Goal: Communication & Community: Answer question/provide support

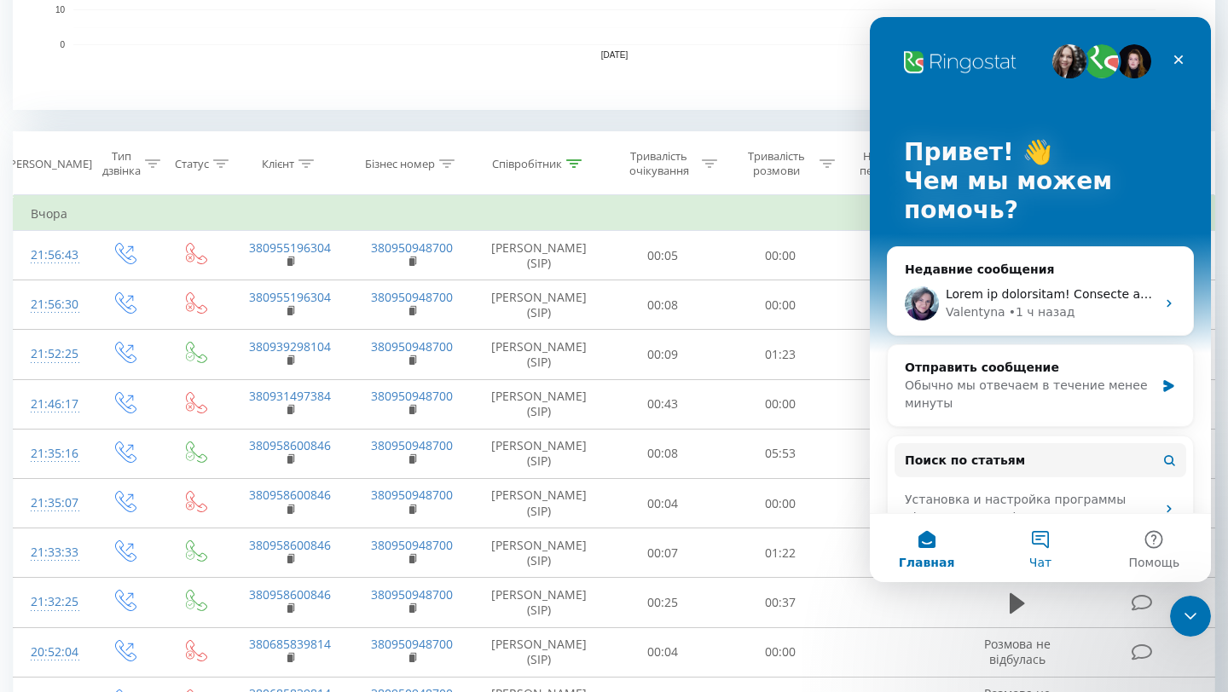
click at [1043, 549] on button "Чат" at bounding box center [1039, 548] width 113 height 68
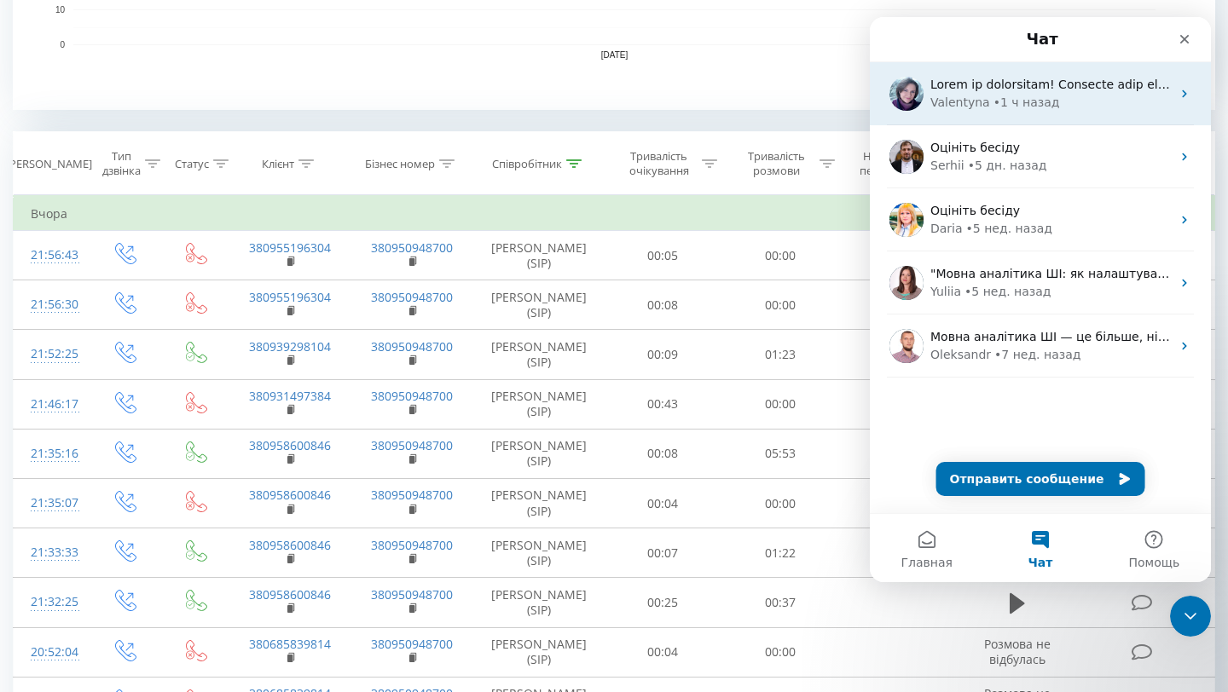
click at [1051, 107] on div "[PERSON_NAME] • 1 ч назад" at bounding box center [1050, 103] width 240 height 18
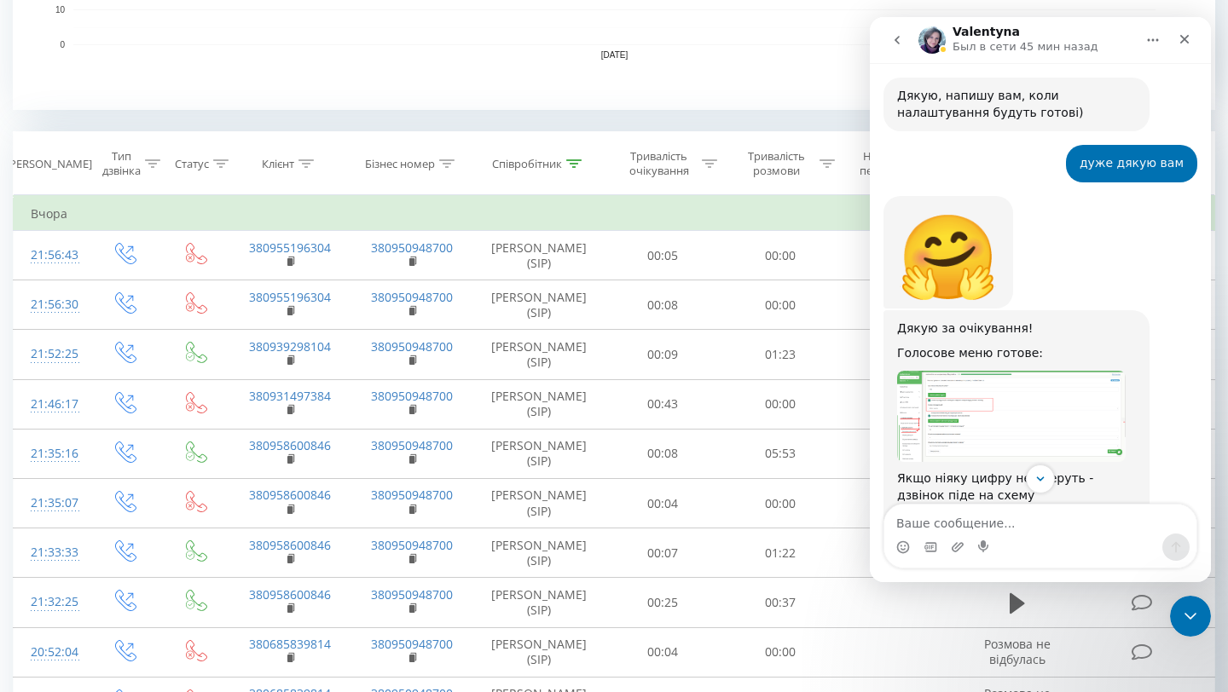
scroll to position [2082, 0]
click at [1029, 369] on img "Valentyna говорит…" at bounding box center [1011, 415] width 229 height 92
click at [1029, 323] on img "Закрыть" at bounding box center [613, 363] width 1105 height 443
click at [1029, 369] on img "Valentyna говорит…" at bounding box center [1011, 415] width 229 height 92
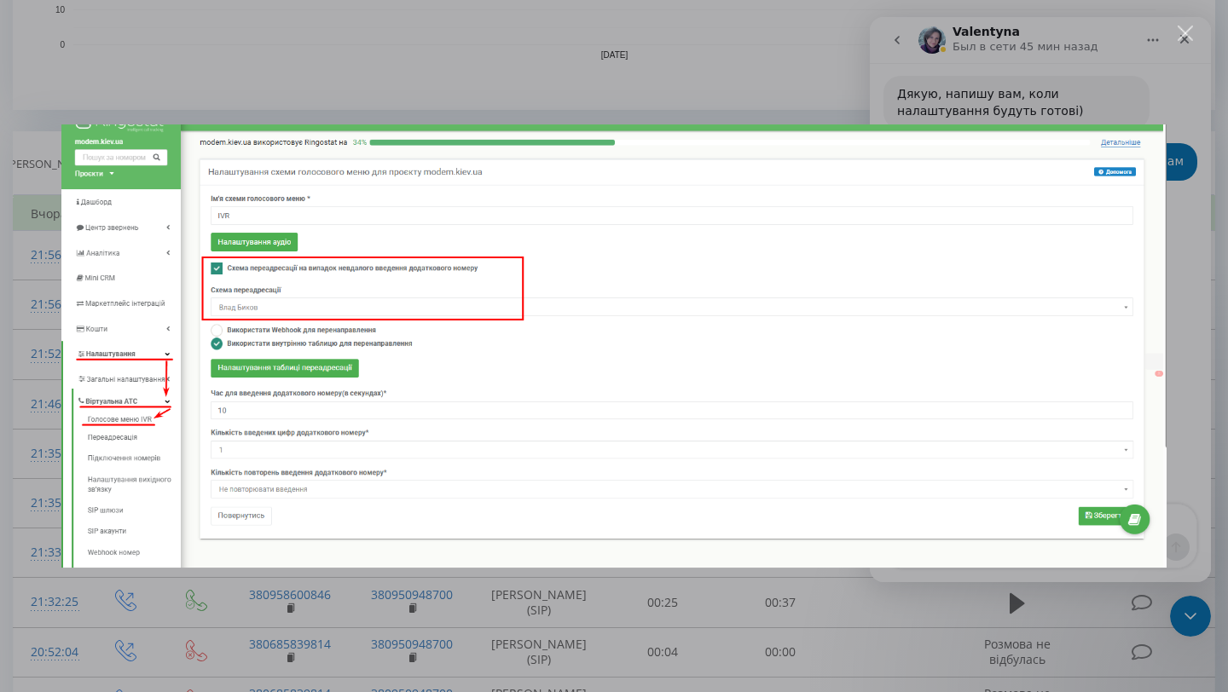
click at [554, 604] on div "Мессенджер Intercom" at bounding box center [614, 346] width 1228 height 692
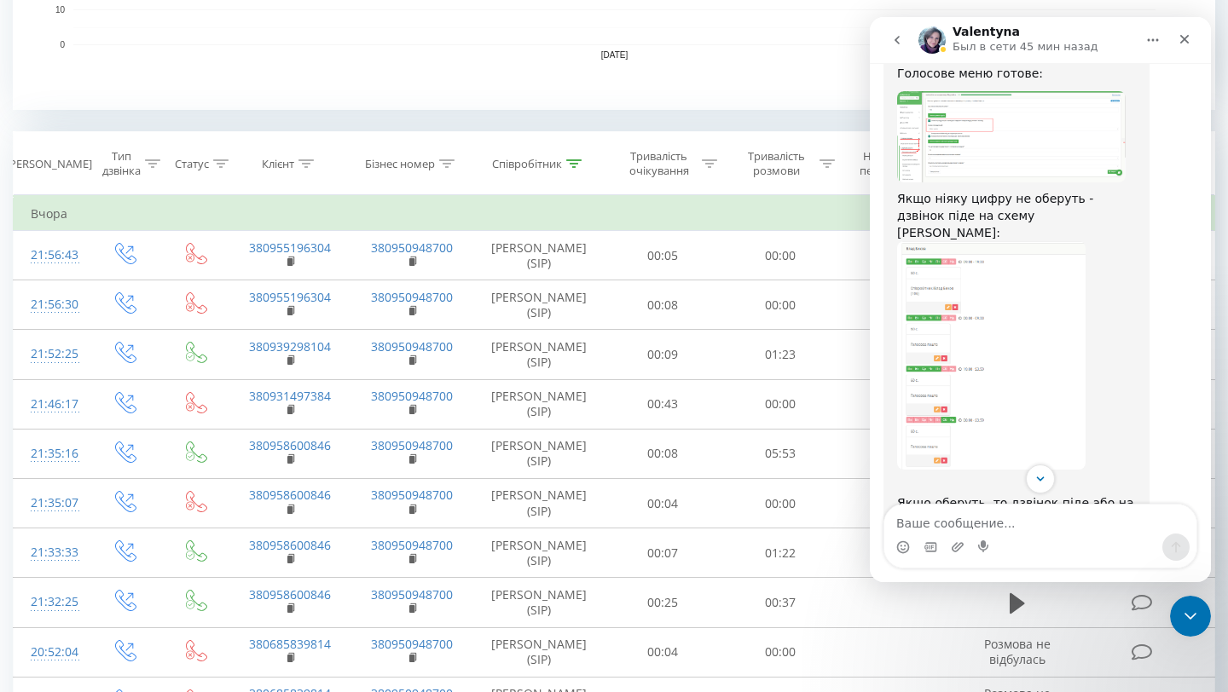
scroll to position [2377, 0]
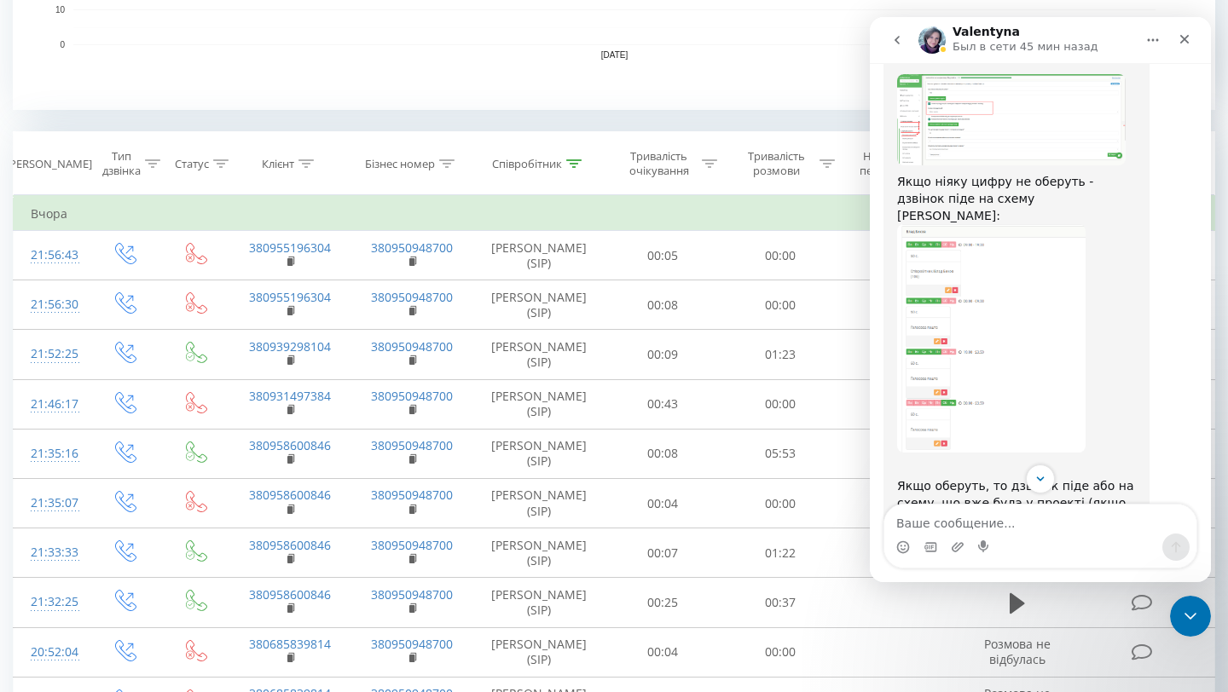
click at [984, 272] on img "Valentyna говорит…" at bounding box center [991, 338] width 188 height 229
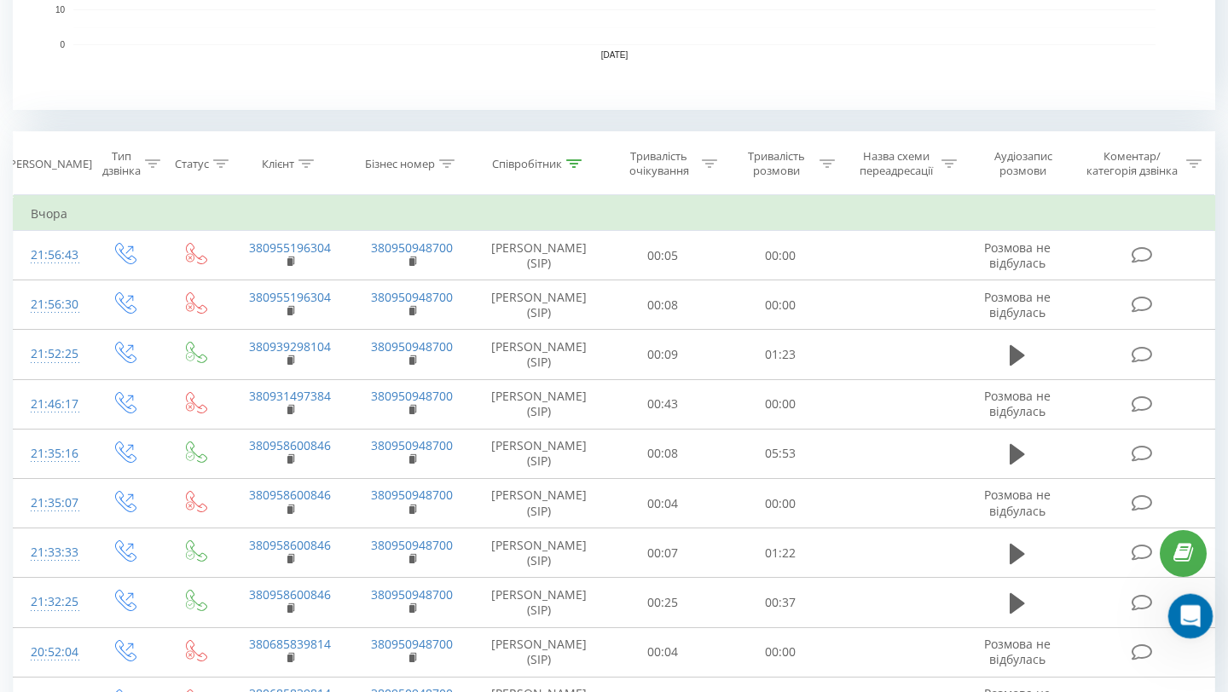
click at [1187, 607] on icon "Открыть службу сообщений Intercom" at bounding box center [1188, 614] width 12 height 14
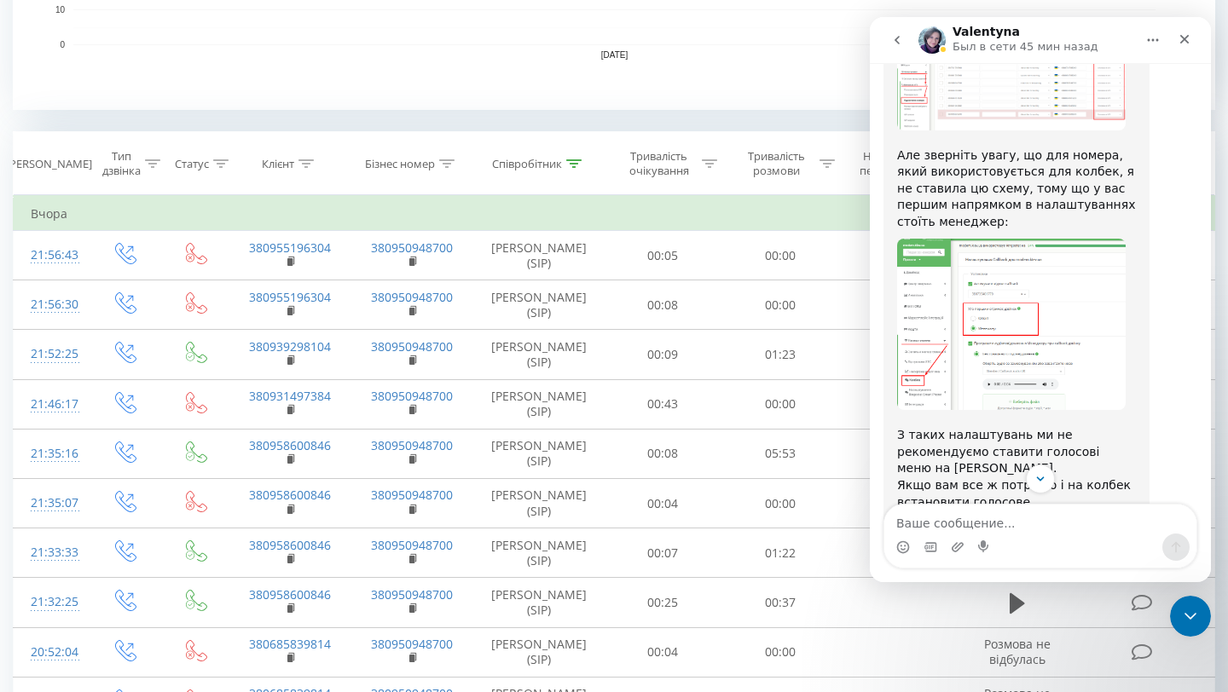
scroll to position [2938, 0]
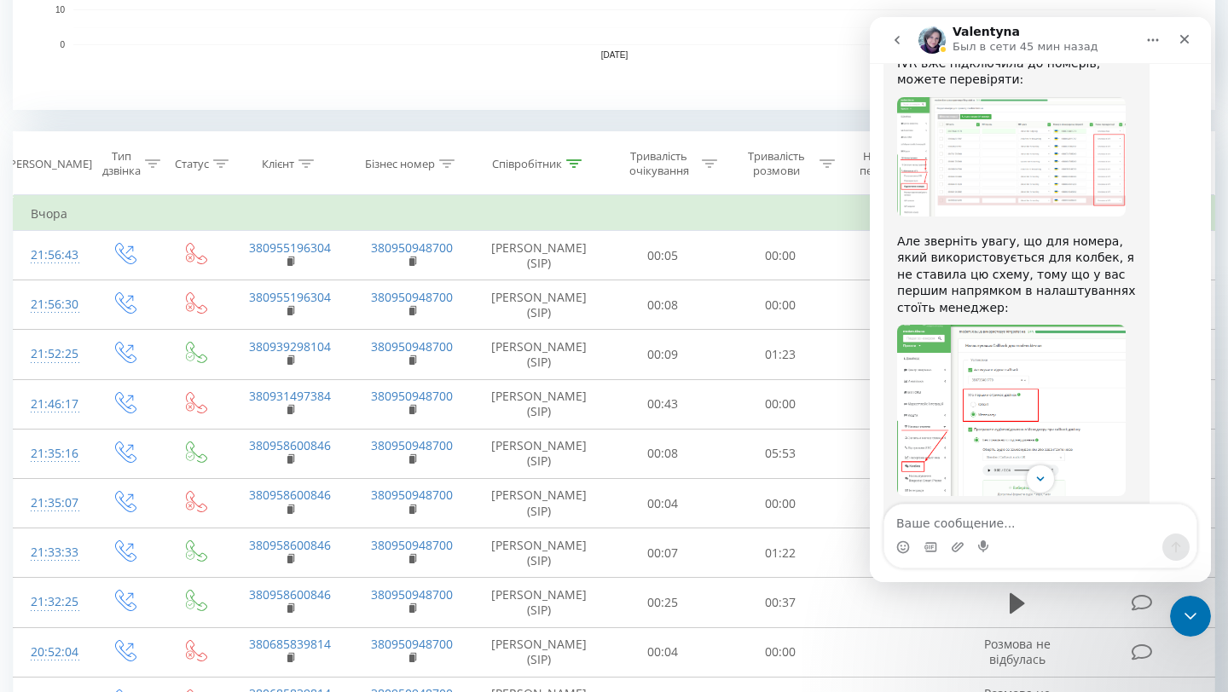
click at [1029, 325] on img "Valentyna говорит…" at bounding box center [1011, 410] width 229 height 171
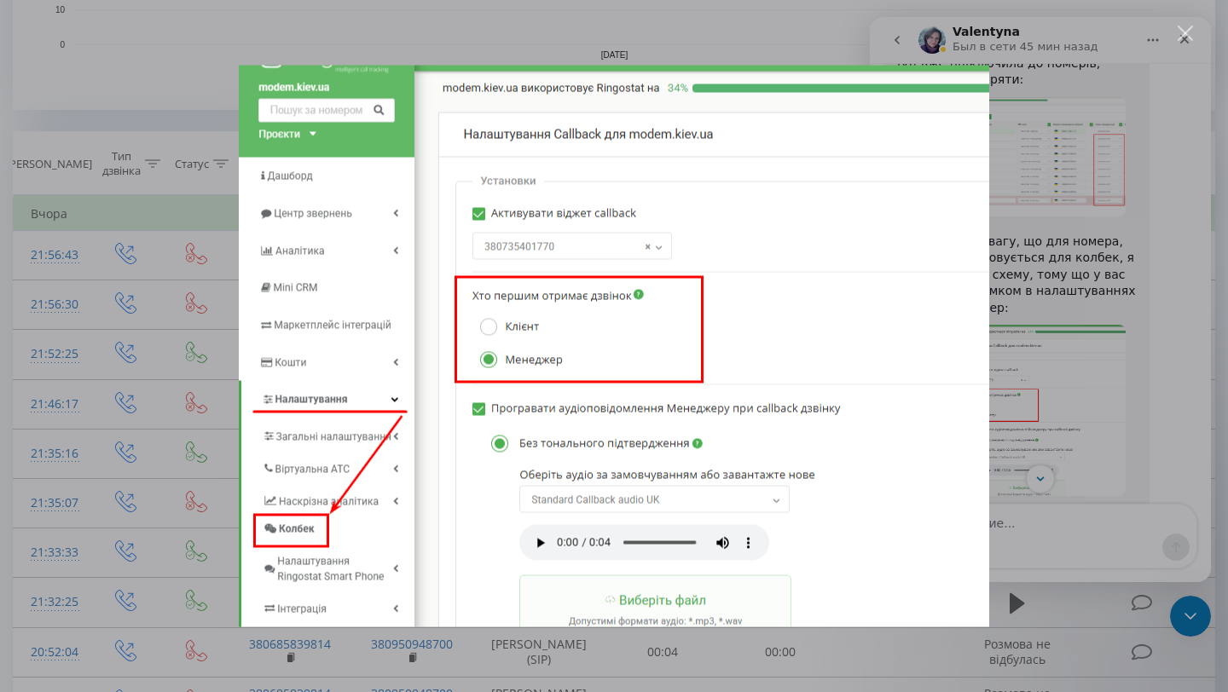
click at [1160, 397] on div "Мессенджер Intercom" at bounding box center [614, 346] width 1228 height 692
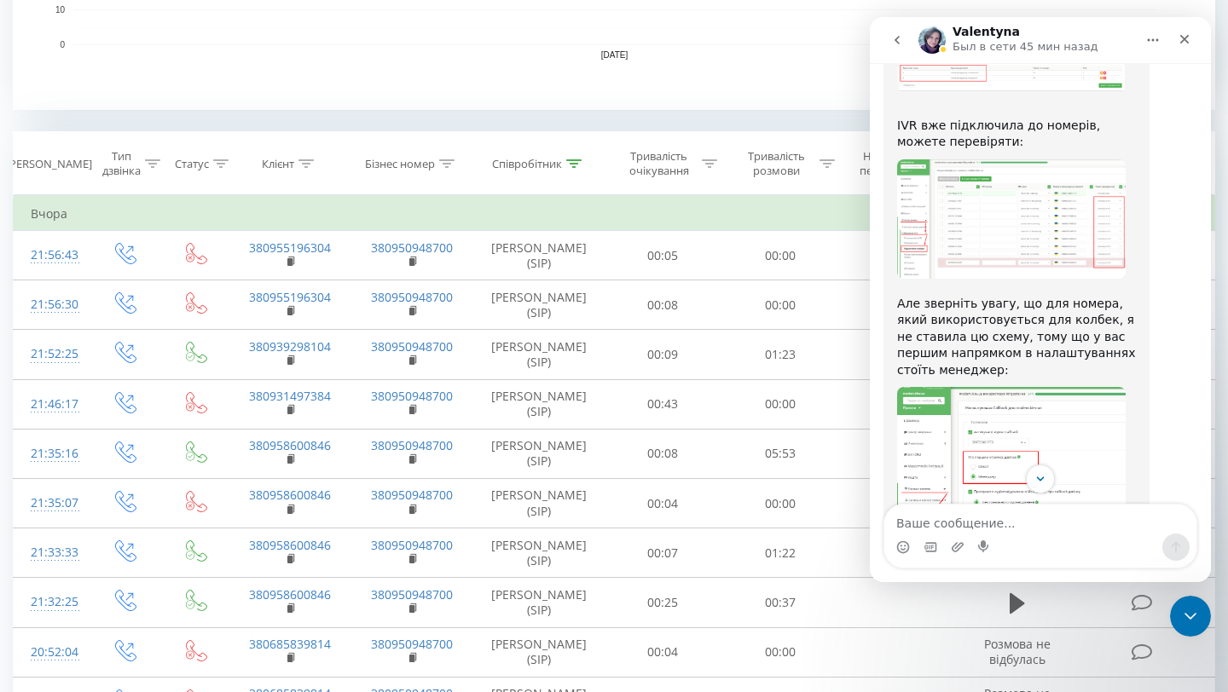
scroll to position [2859, 0]
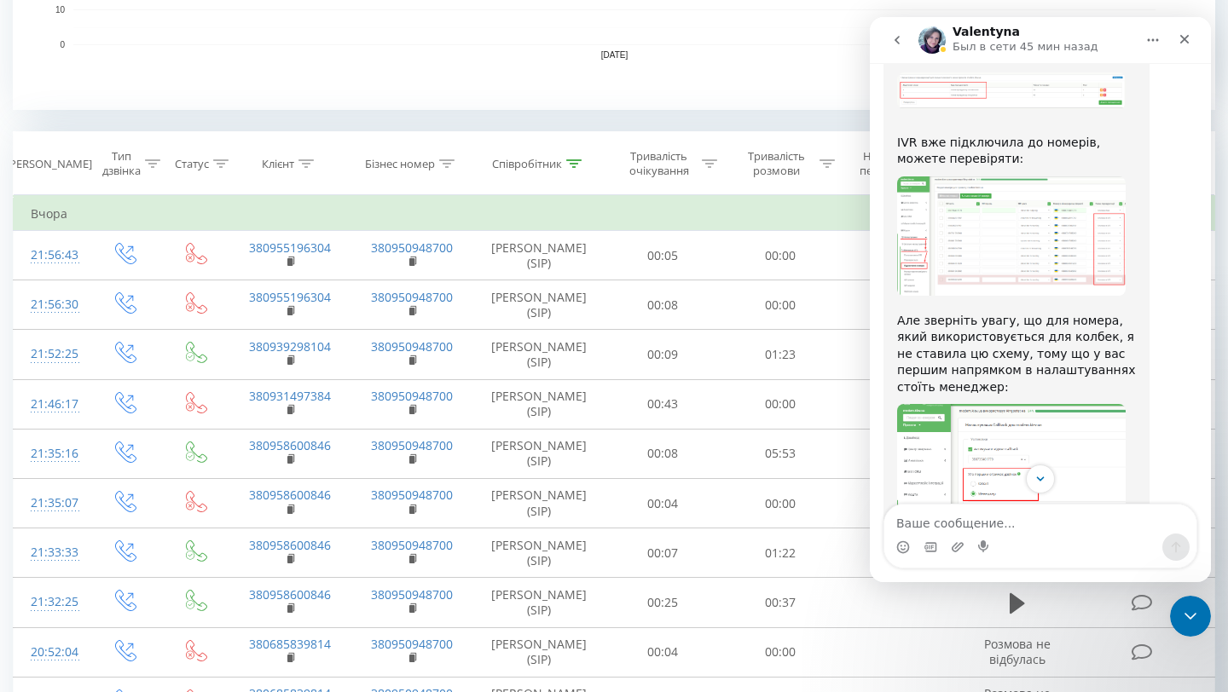
click at [1040, 404] on img "Valentyna говорит…" at bounding box center [1011, 489] width 229 height 171
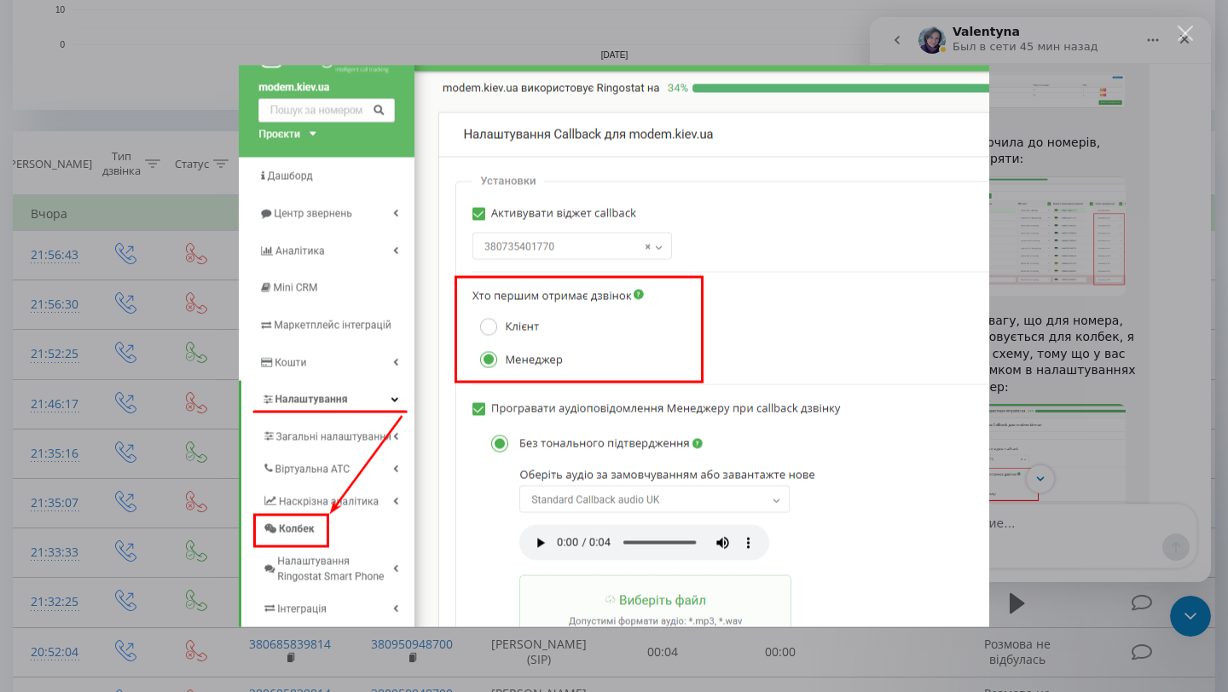
click at [1156, 314] on div "Мессенджер Intercom" at bounding box center [614, 346] width 1228 height 692
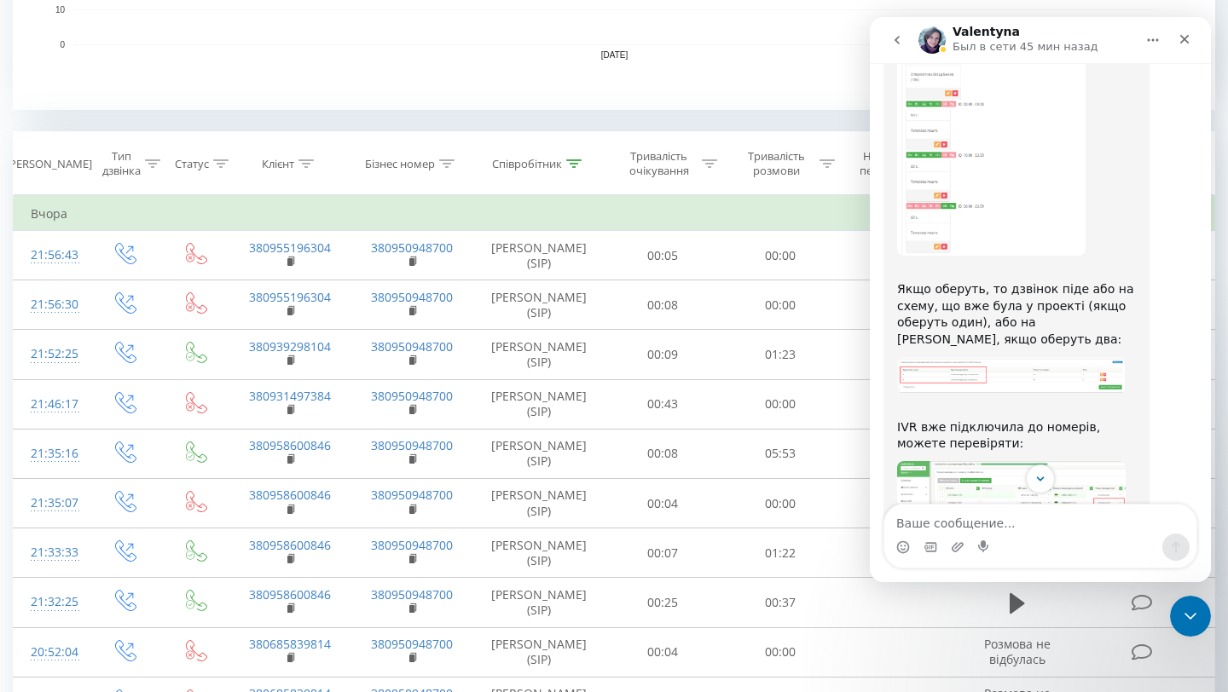
scroll to position [3160, 0]
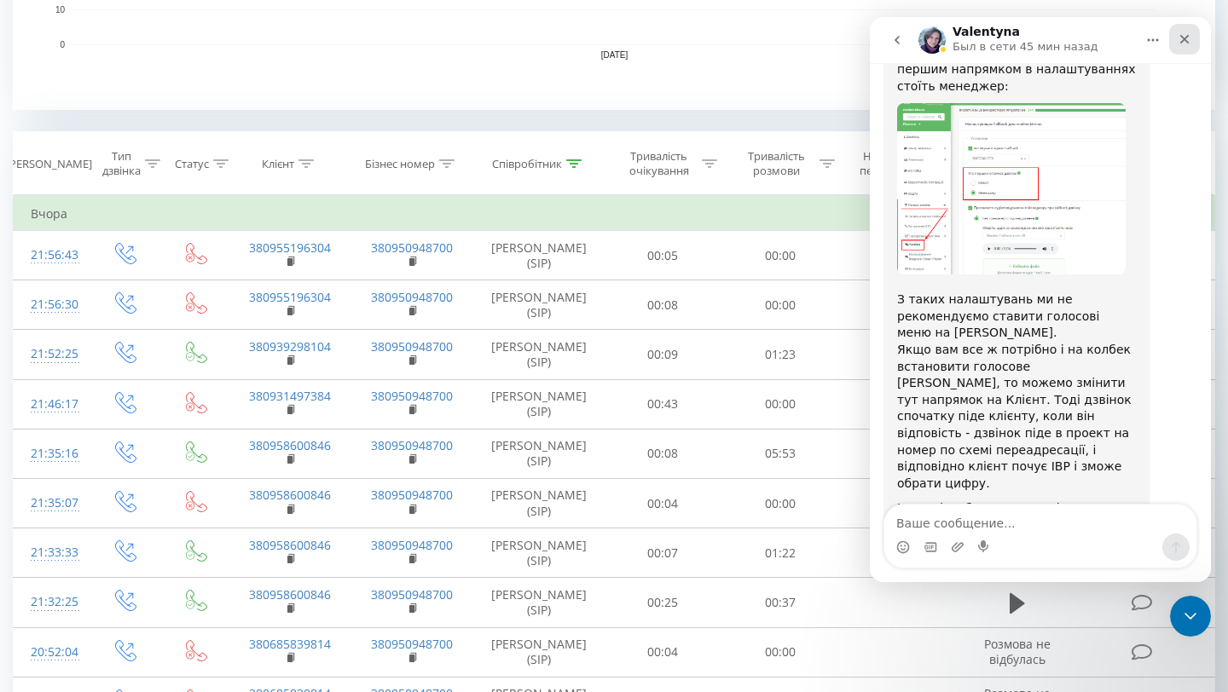
click at [1185, 38] on icon "Закрыть" at bounding box center [1184, 39] width 9 height 9
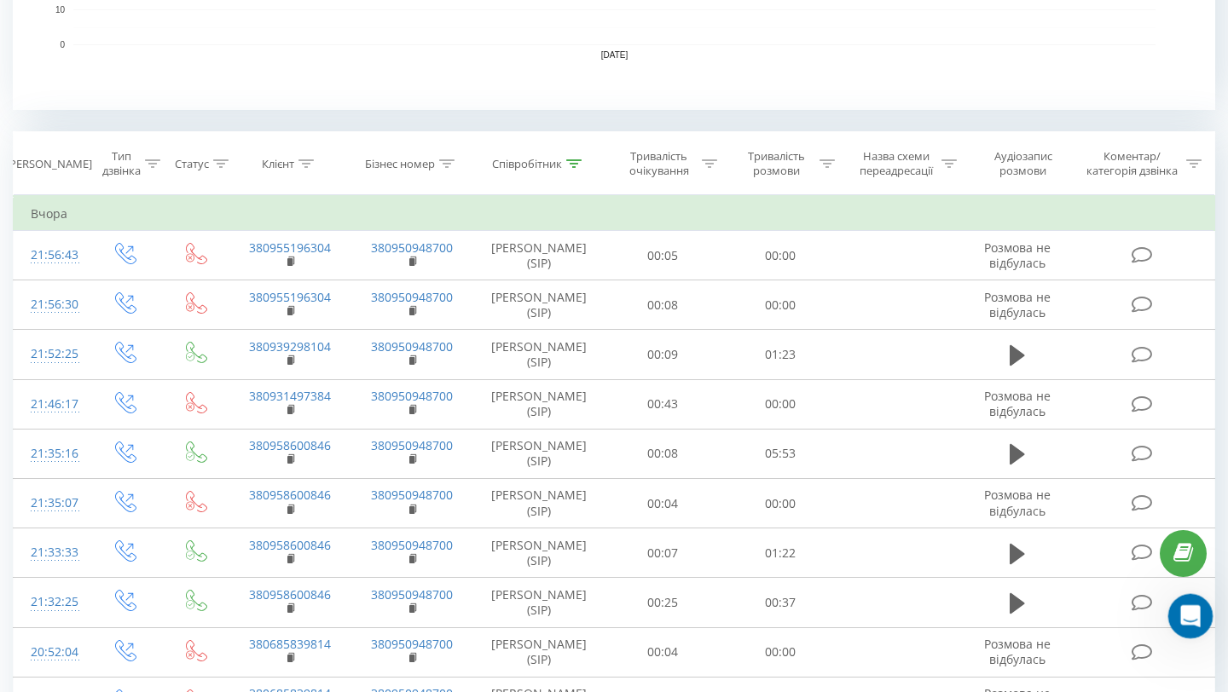
click at [1184, 617] on icon "Открыть службу сообщений Intercom" at bounding box center [1188, 614] width 12 height 14
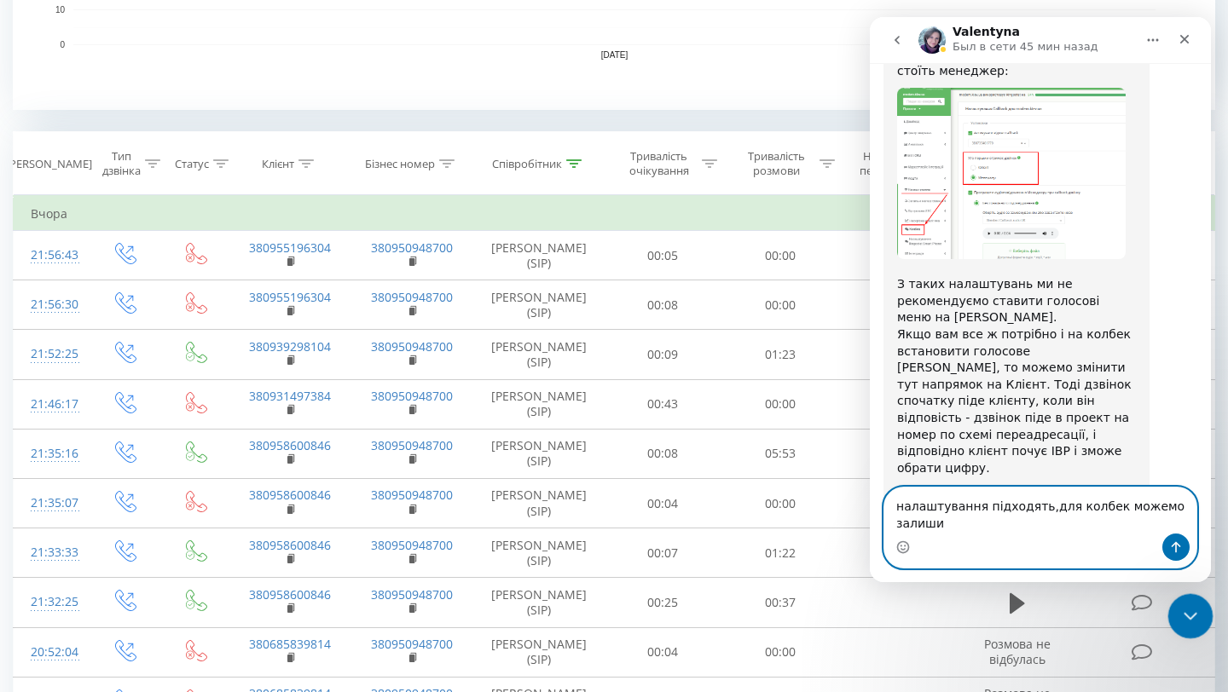
scroll to position [3177, 0]
type textarea "налаштування підходять,для колбек можемо залишити старі налаштування"
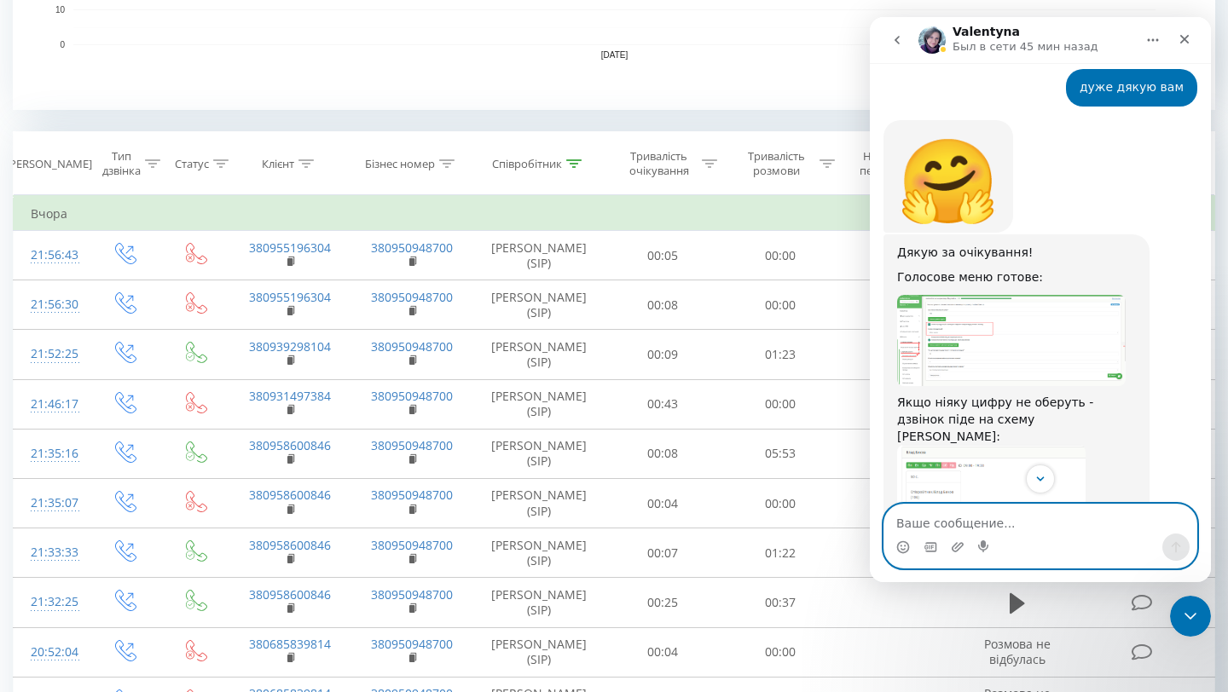
scroll to position [2155, 0]
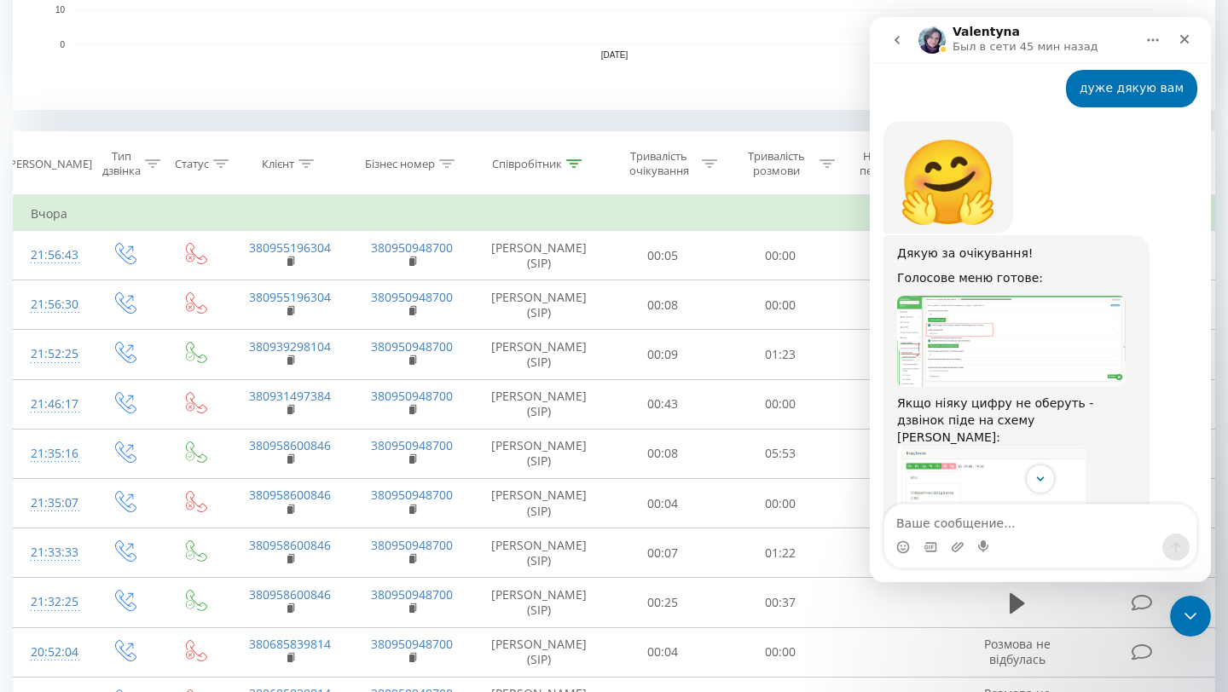
click at [995, 446] on img "Valentyna говорит…" at bounding box center [991, 560] width 188 height 229
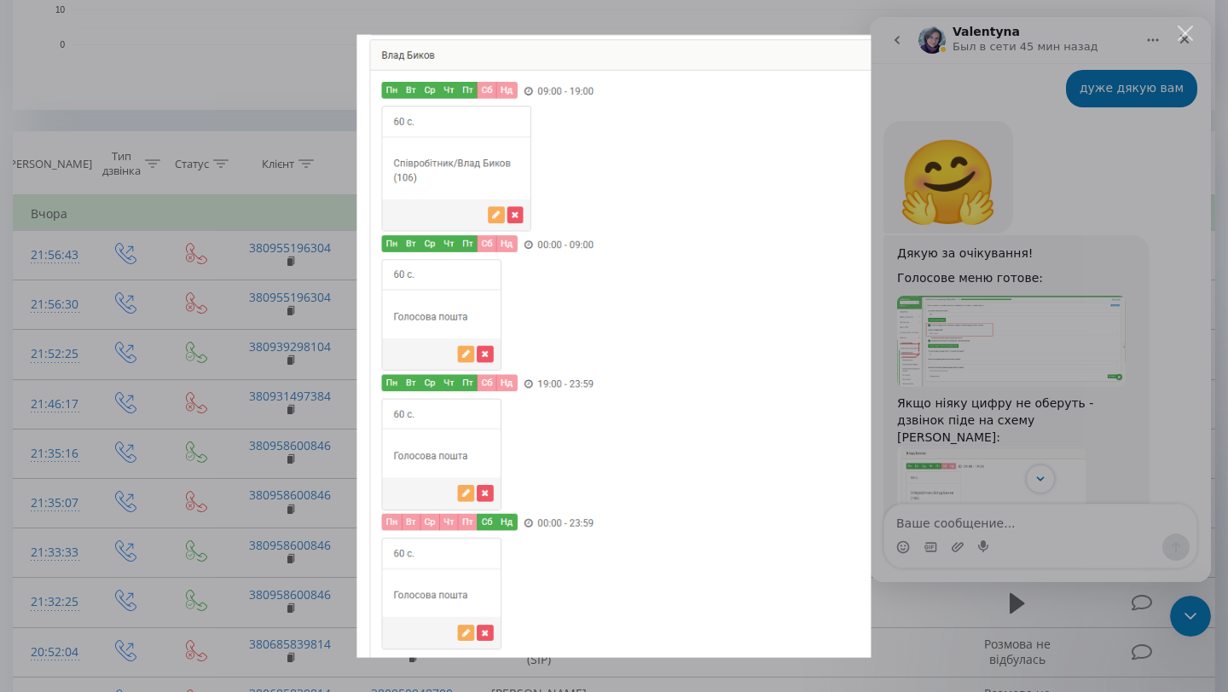
scroll to position [0, 0]
click at [1017, 355] on div "Мессенджер Intercom" at bounding box center [614, 346] width 1228 height 692
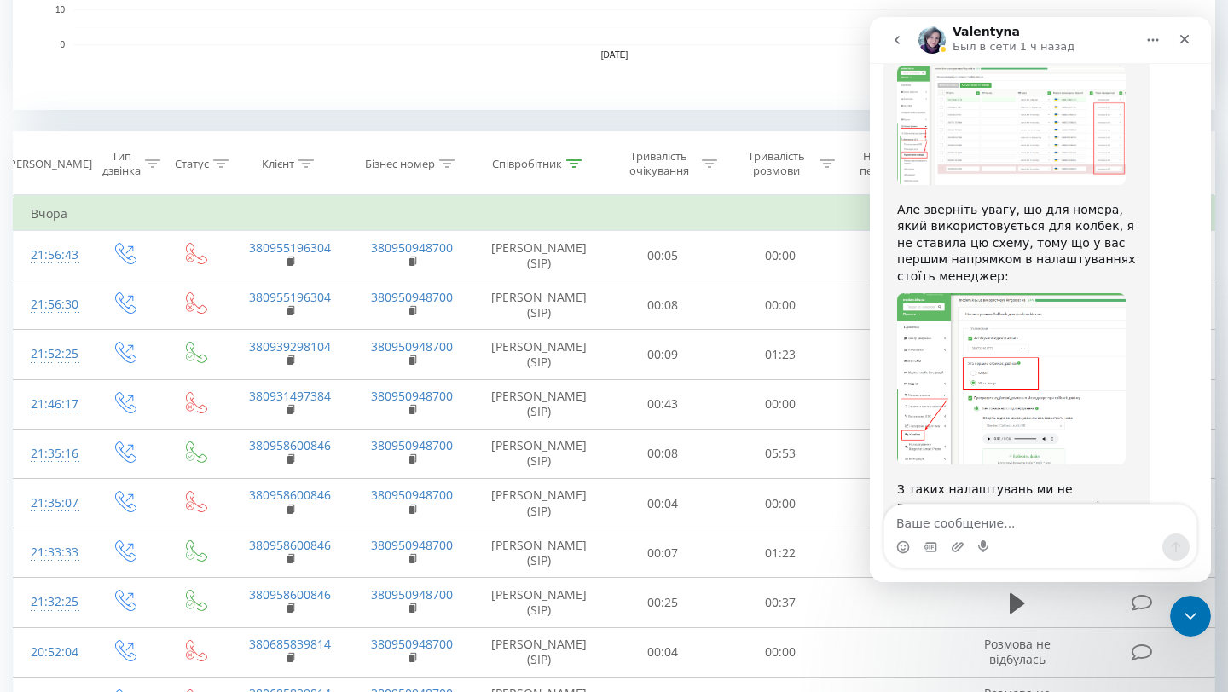
scroll to position [3227, 0]
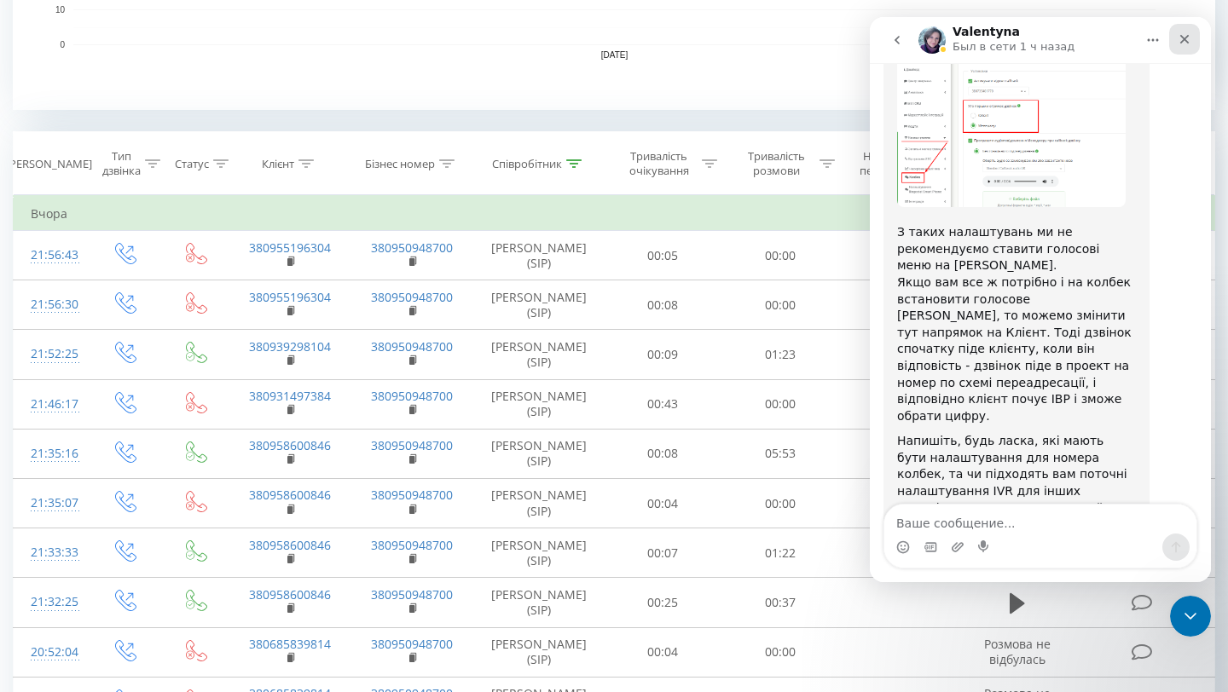
click at [1190, 45] on icon "Закрыть" at bounding box center [1185, 39] width 14 height 14
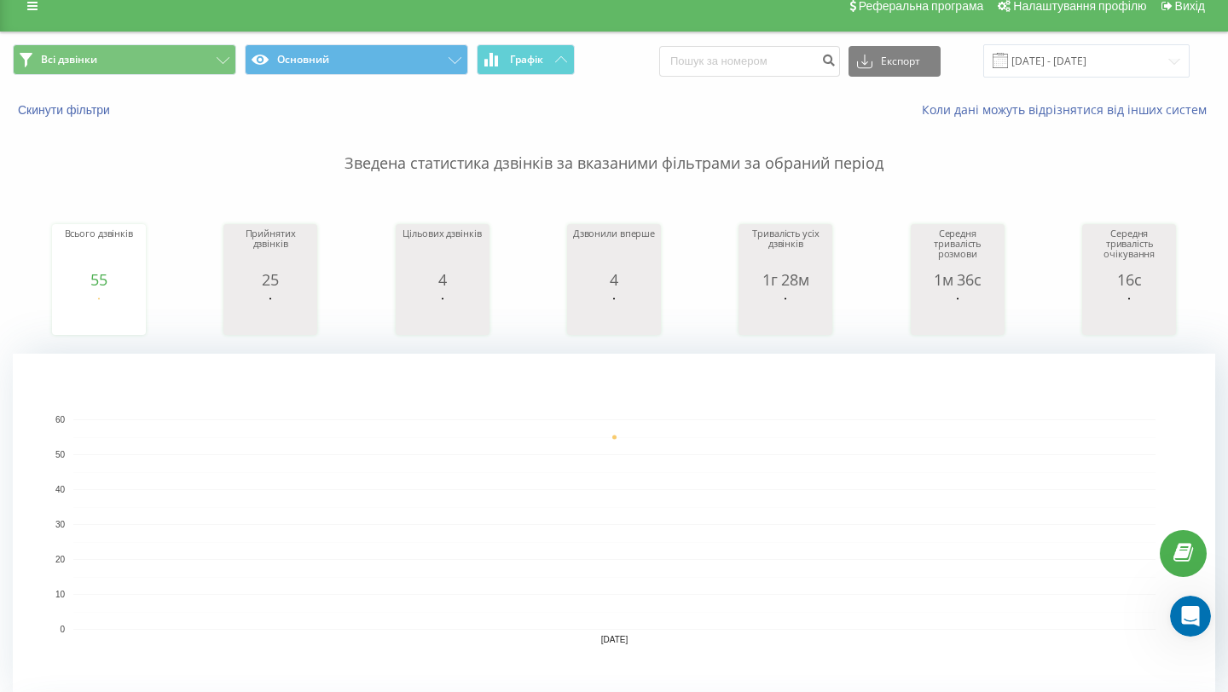
scroll to position [0, 0]
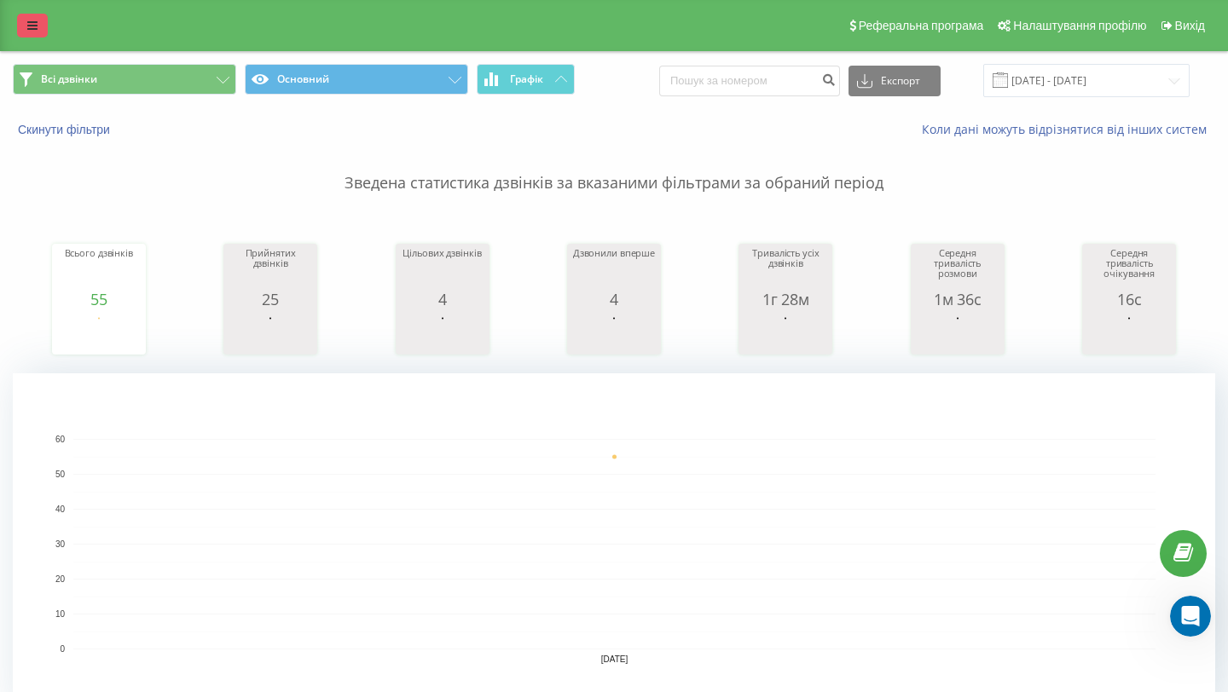
click at [31, 35] on link at bounding box center [32, 26] width 31 height 24
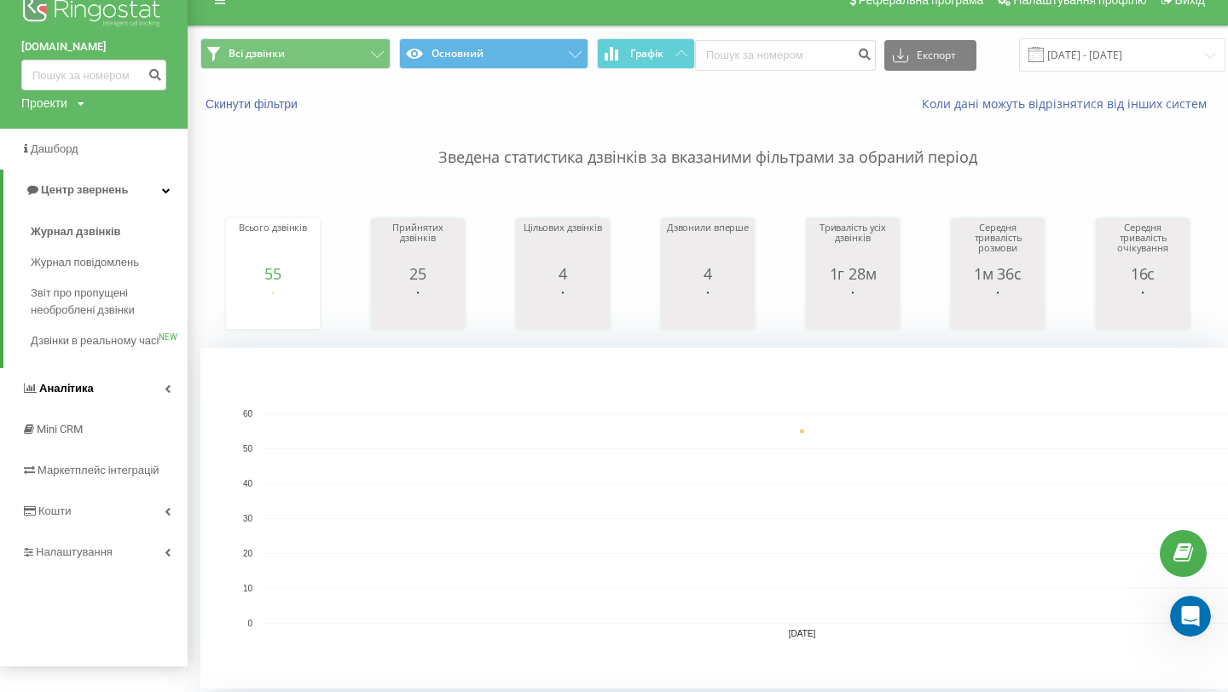
scroll to position [30, 0]
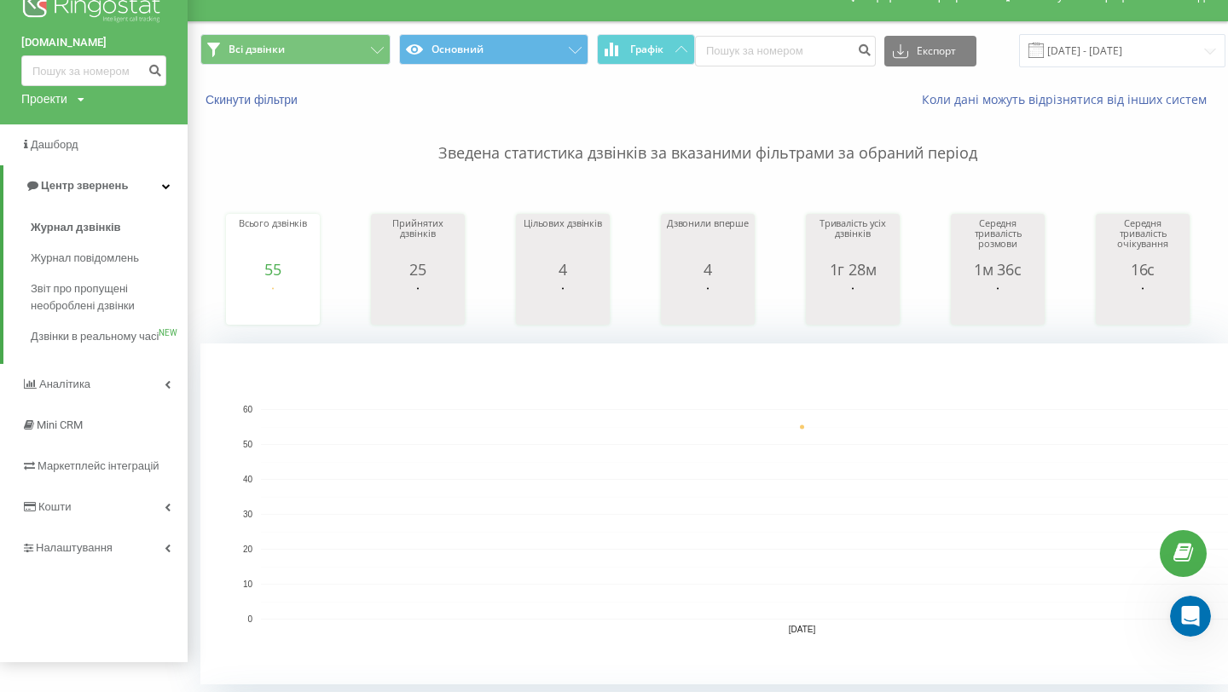
click at [820, 120] on p "Зведена статистика дзвінків за вказаними фільтрами за обраний період" at bounding box center [707, 136] width 1015 height 56
